Goal: Transaction & Acquisition: Subscribe to service/newsletter

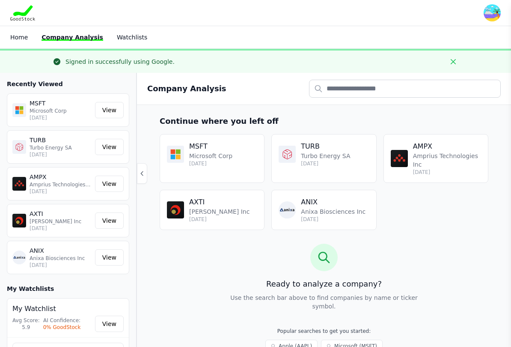
scroll to position [9, 0]
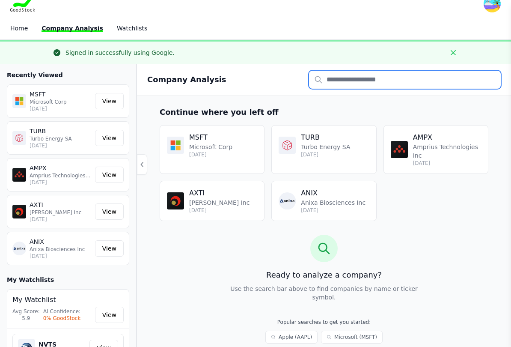
click at [372, 84] on input "text" at bounding box center [405, 80] width 192 height 18
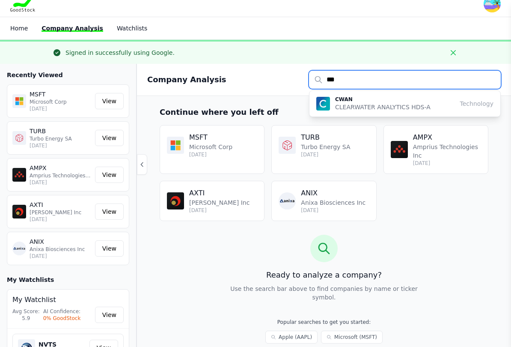
type input "****"
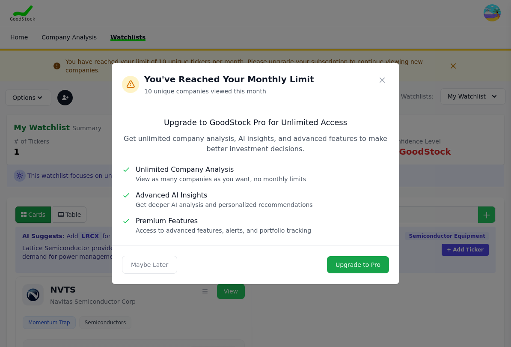
click at [367, 266] on link "Upgrade to Pro" at bounding box center [358, 264] width 62 height 17
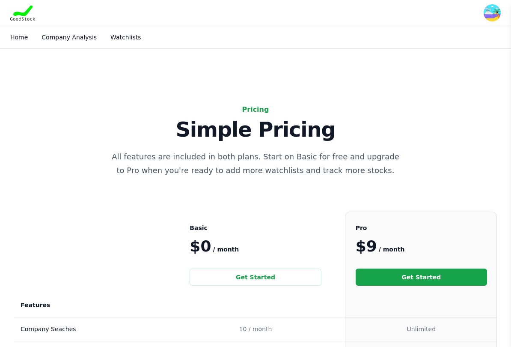
click at [462, 168] on div "Pricing Simple Pricing All features are included in both plans. Start on Basic …" at bounding box center [255, 318] width 511 height 429
click at [468, 167] on div "Pricing Simple Pricing All features are included in both plans. Start on Basic …" at bounding box center [255, 318] width 511 height 429
click at [357, 89] on div "Pricing Simple Pricing All features are included in both plans. Start on Basic …" at bounding box center [255, 317] width 511 height 539
